Goal: Task Accomplishment & Management: Use online tool/utility

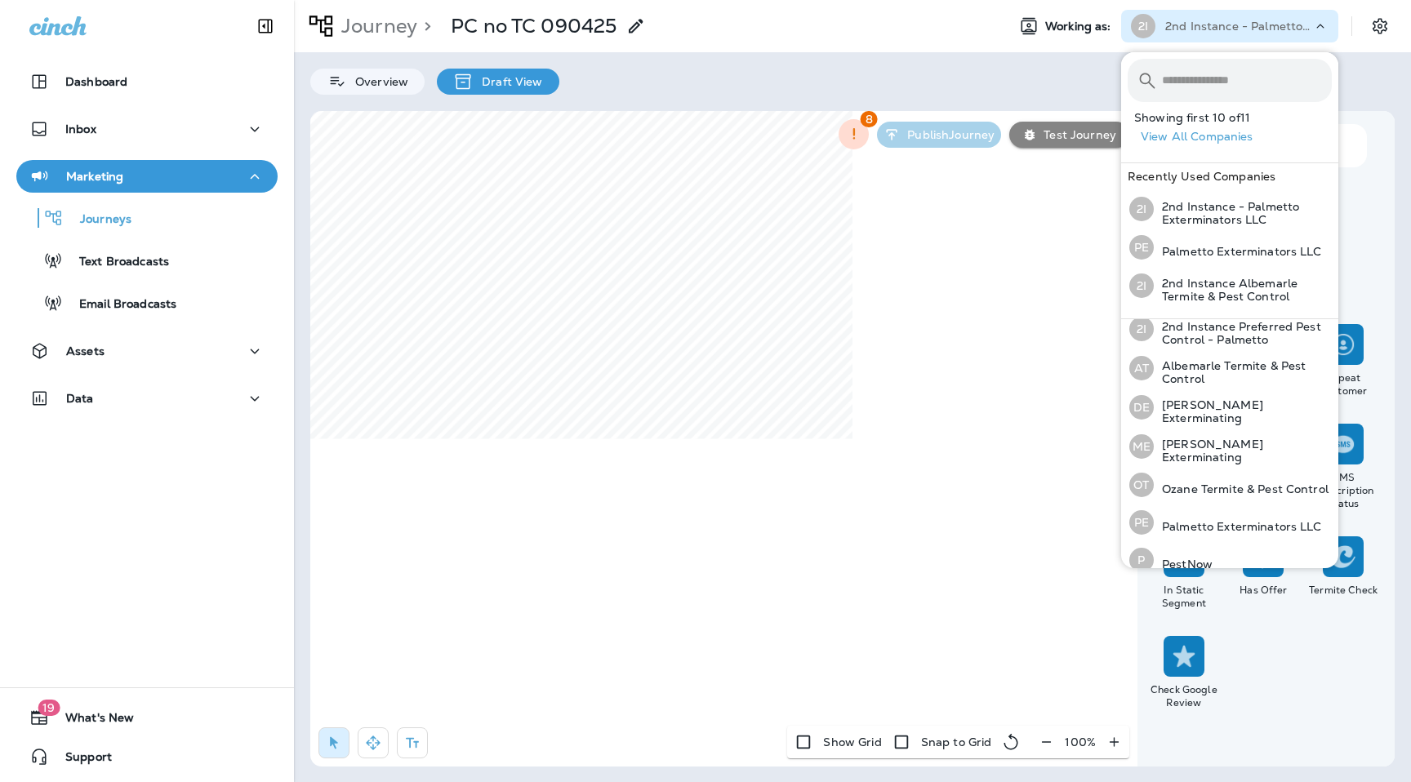
scroll to position [131, 0]
click at [1206, 484] on p "Ozane Termite & Pest Control" at bounding box center [1241, 485] width 175 height 13
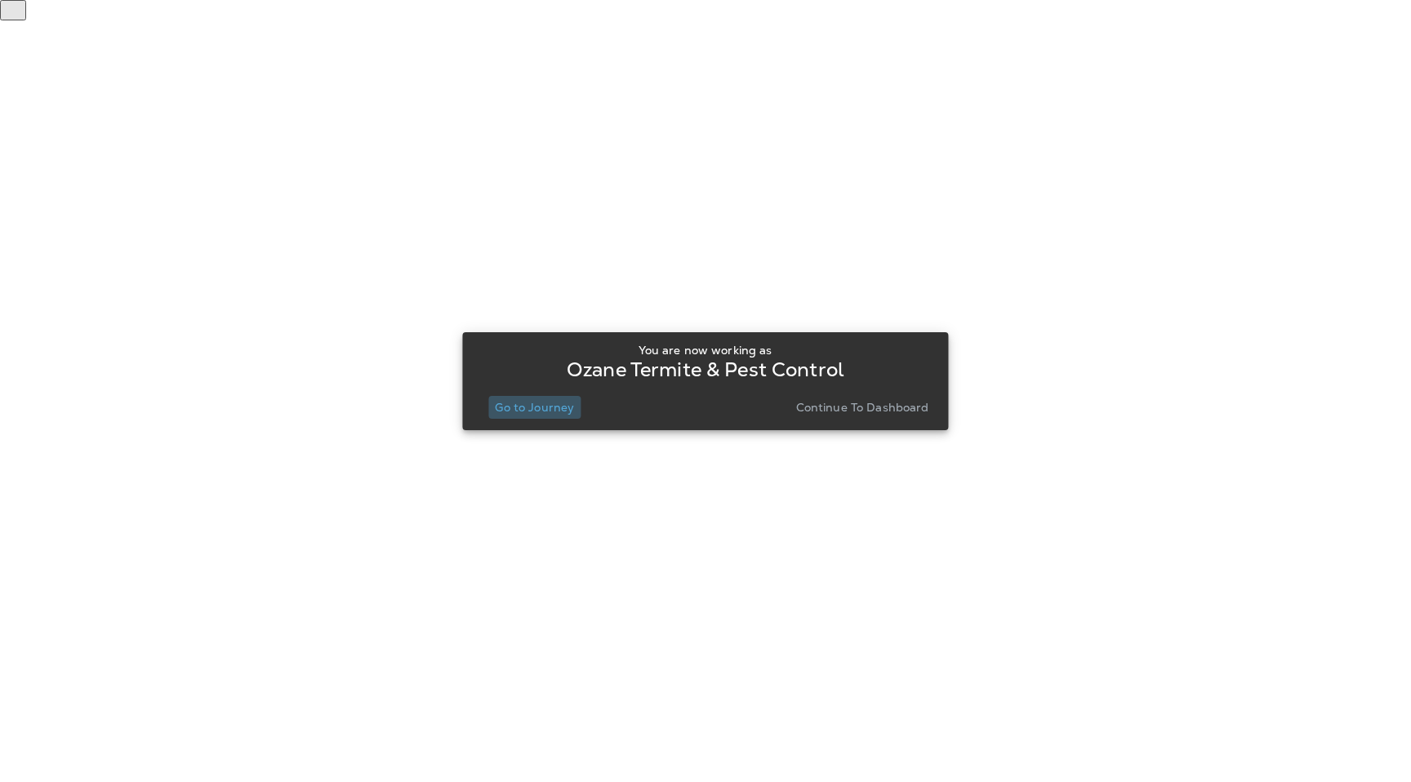
click at [543, 415] on button "Go to Journey" at bounding box center [534, 407] width 92 height 23
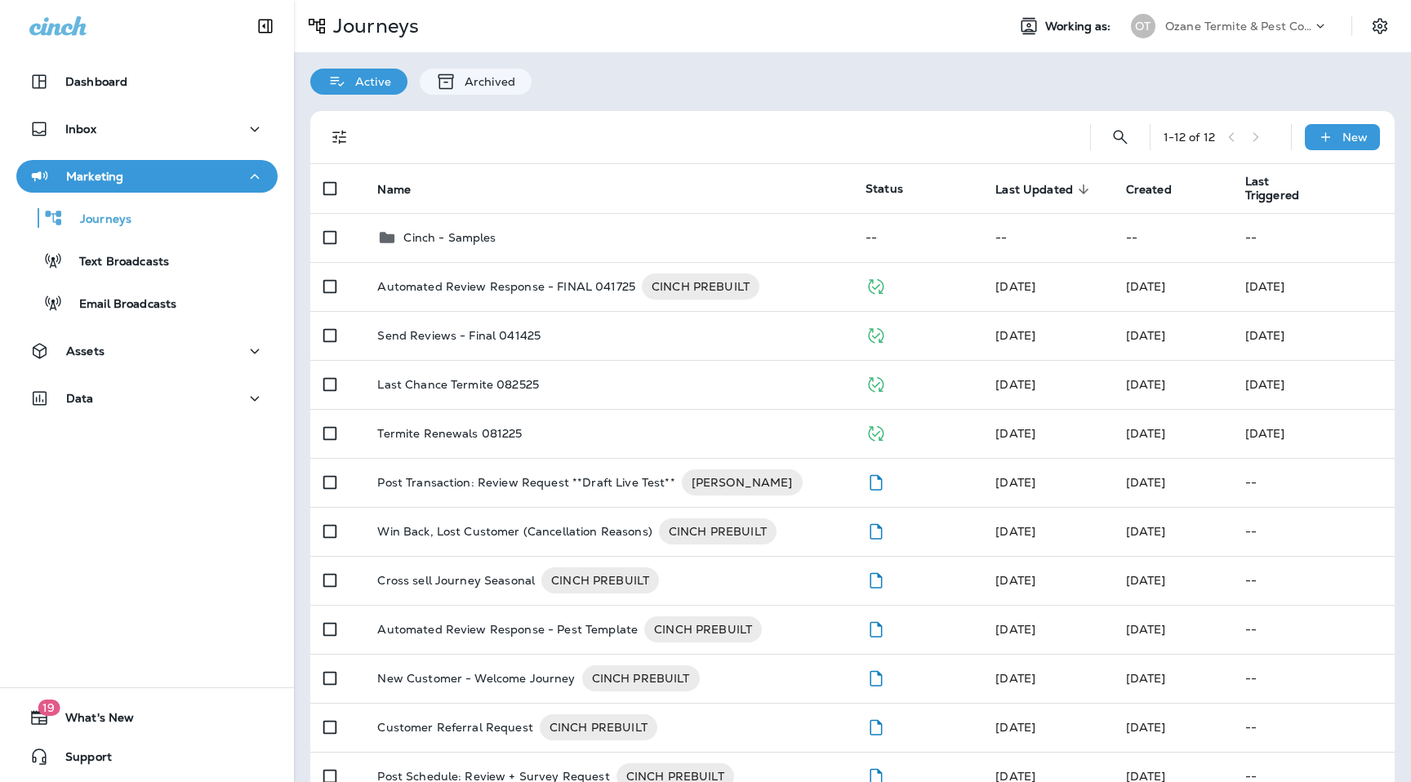
click at [1279, 21] on p "Ozane Termite & Pest Control" at bounding box center [1238, 26] width 147 height 13
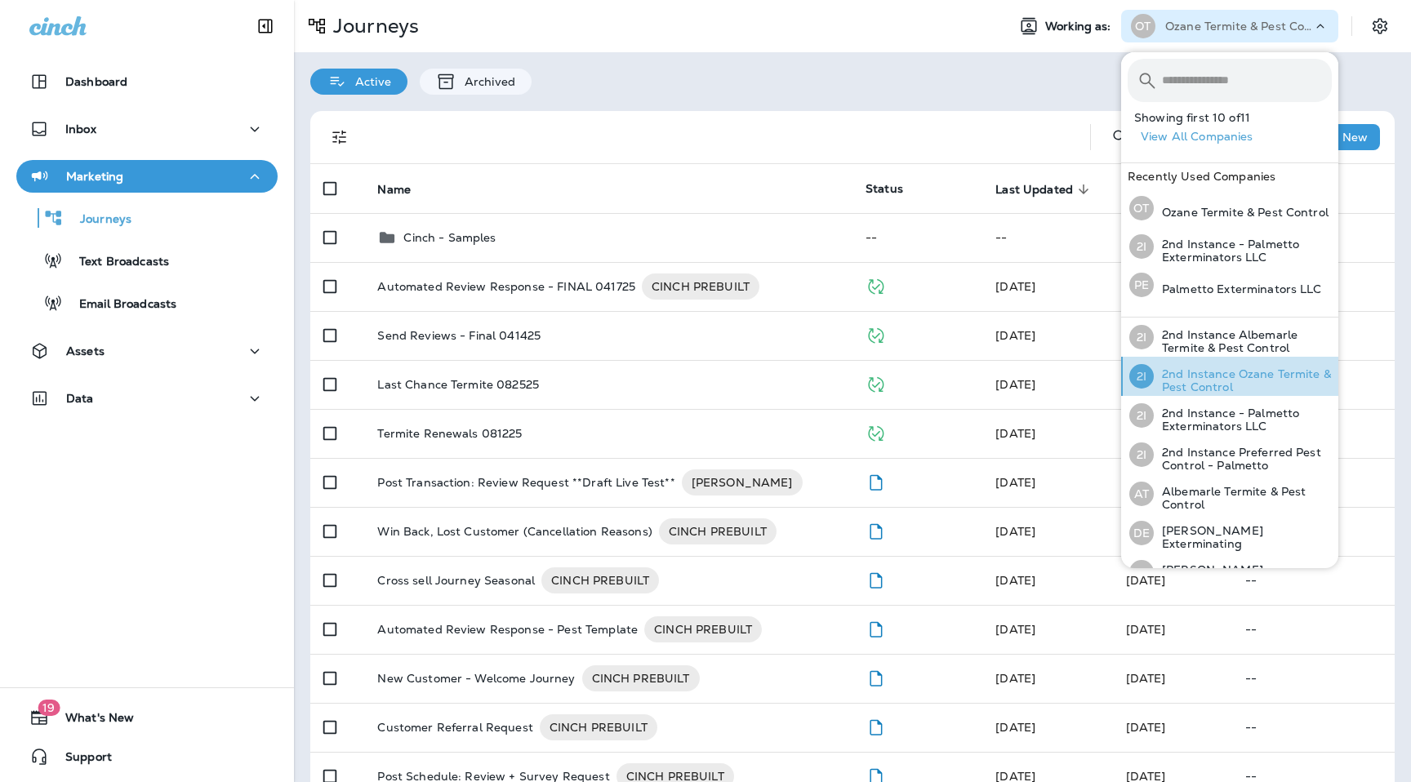
click at [1230, 379] on p "2nd Instance Ozane Termite & Pest Control" at bounding box center [1243, 380] width 178 height 26
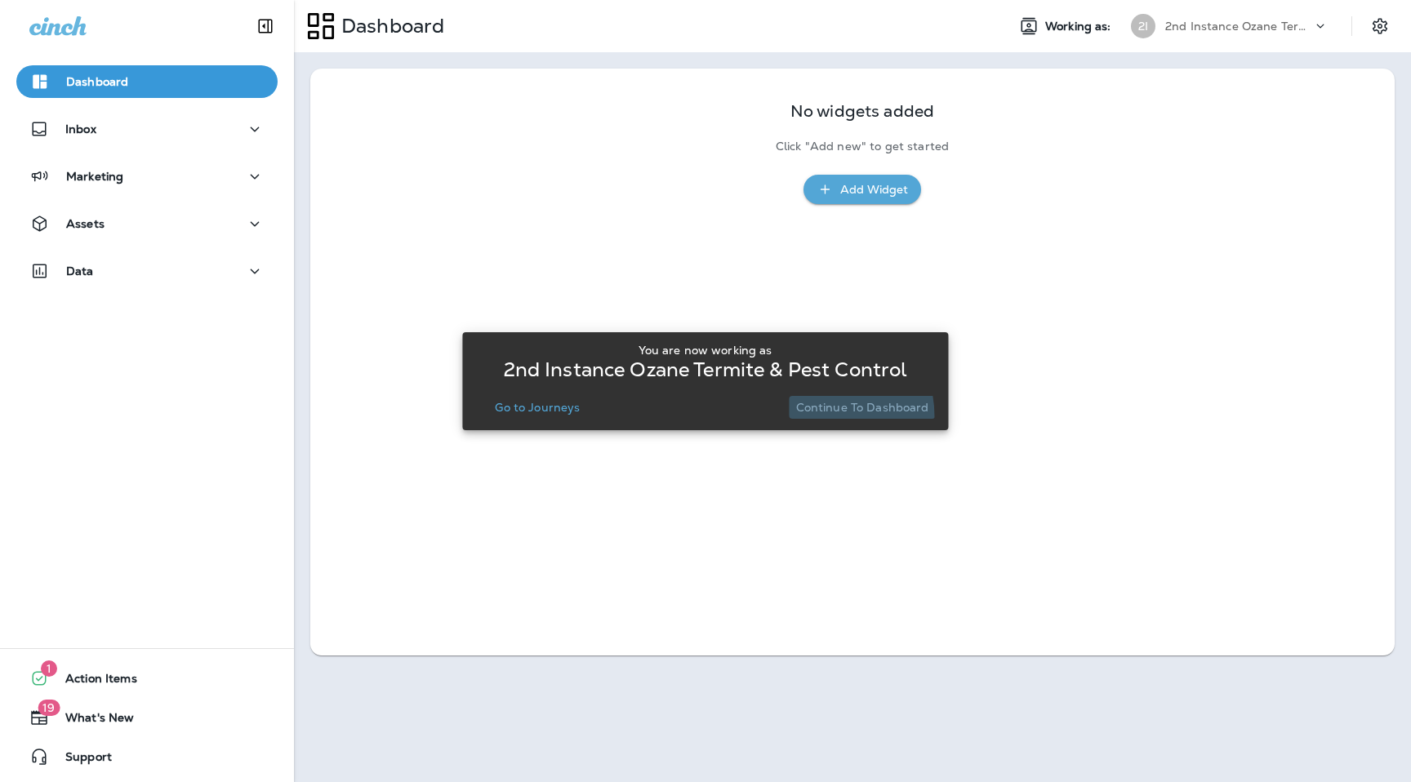
click at [822, 416] on button "Continue to Dashboard" at bounding box center [863, 407] width 146 height 23
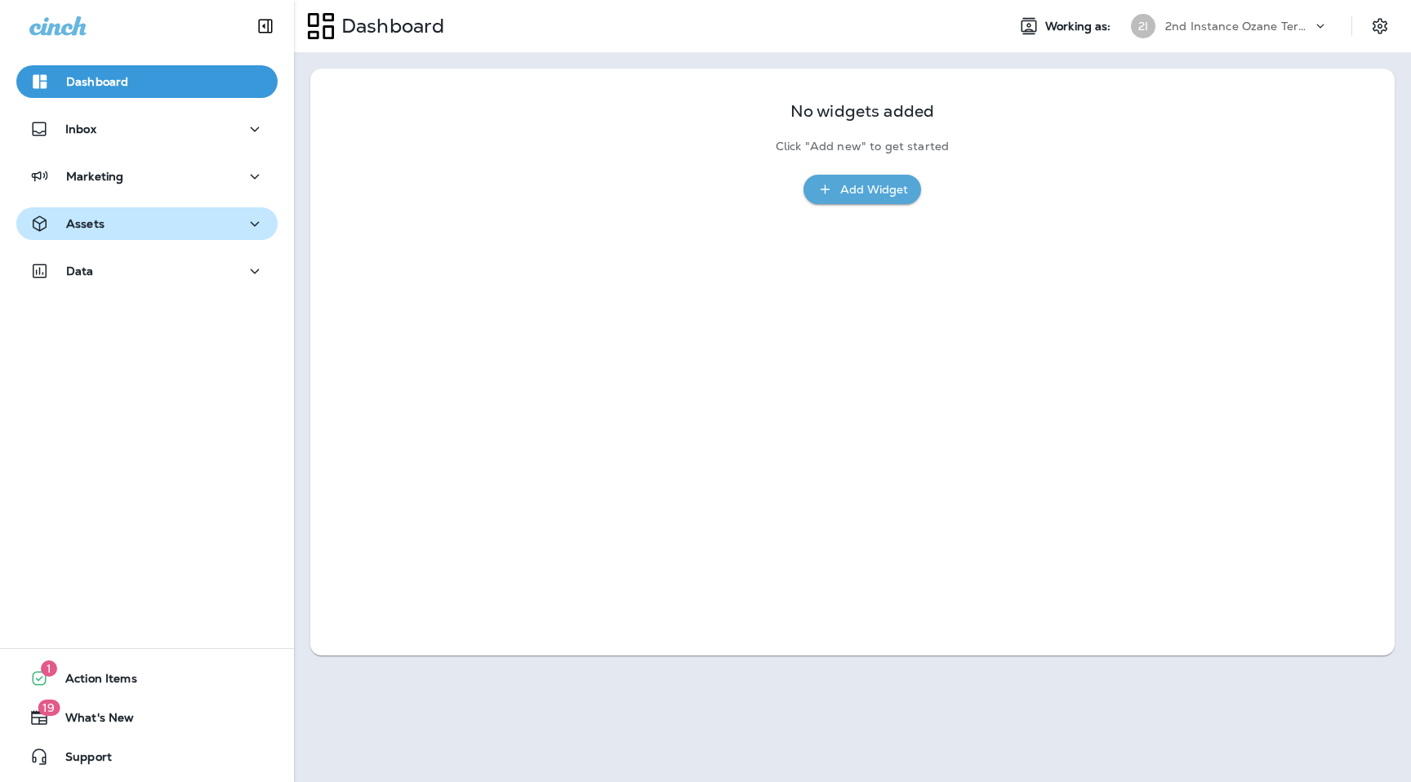
click at [106, 238] on button "Assets" at bounding box center [146, 223] width 261 height 33
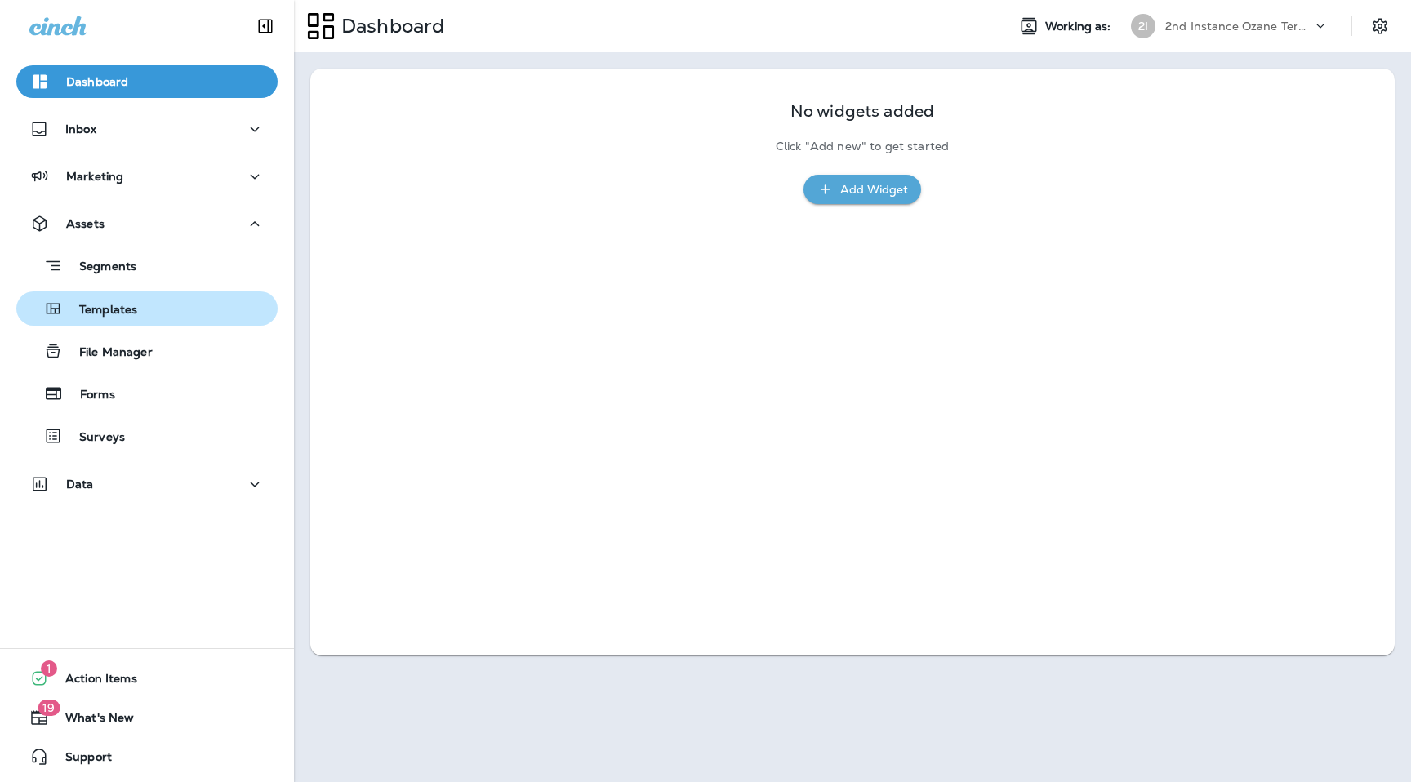
click at [120, 312] on p "Templates" at bounding box center [100, 311] width 74 height 16
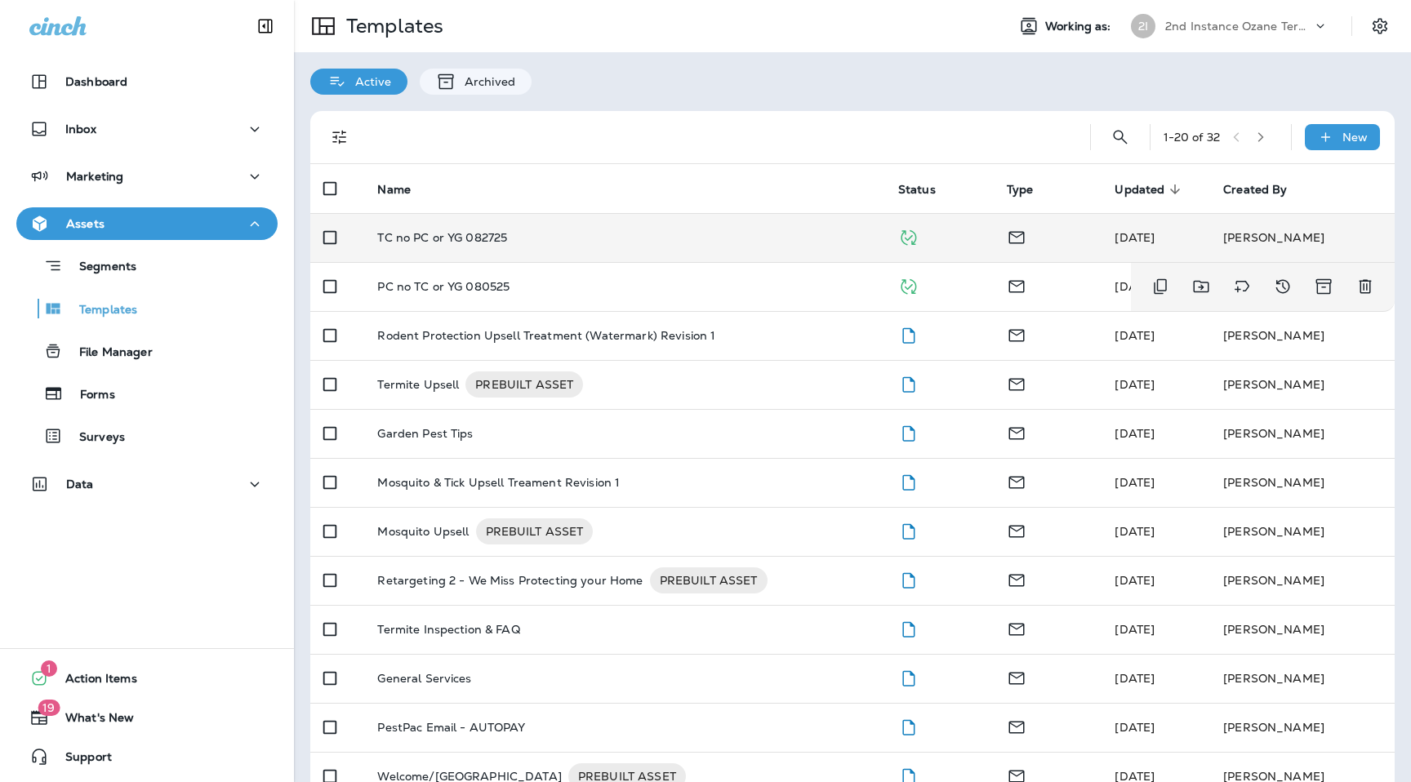
click at [422, 261] on td "TC no PC or YG 082725" at bounding box center [624, 237] width 520 height 49
